Goal: Find specific page/section: Find specific page/section

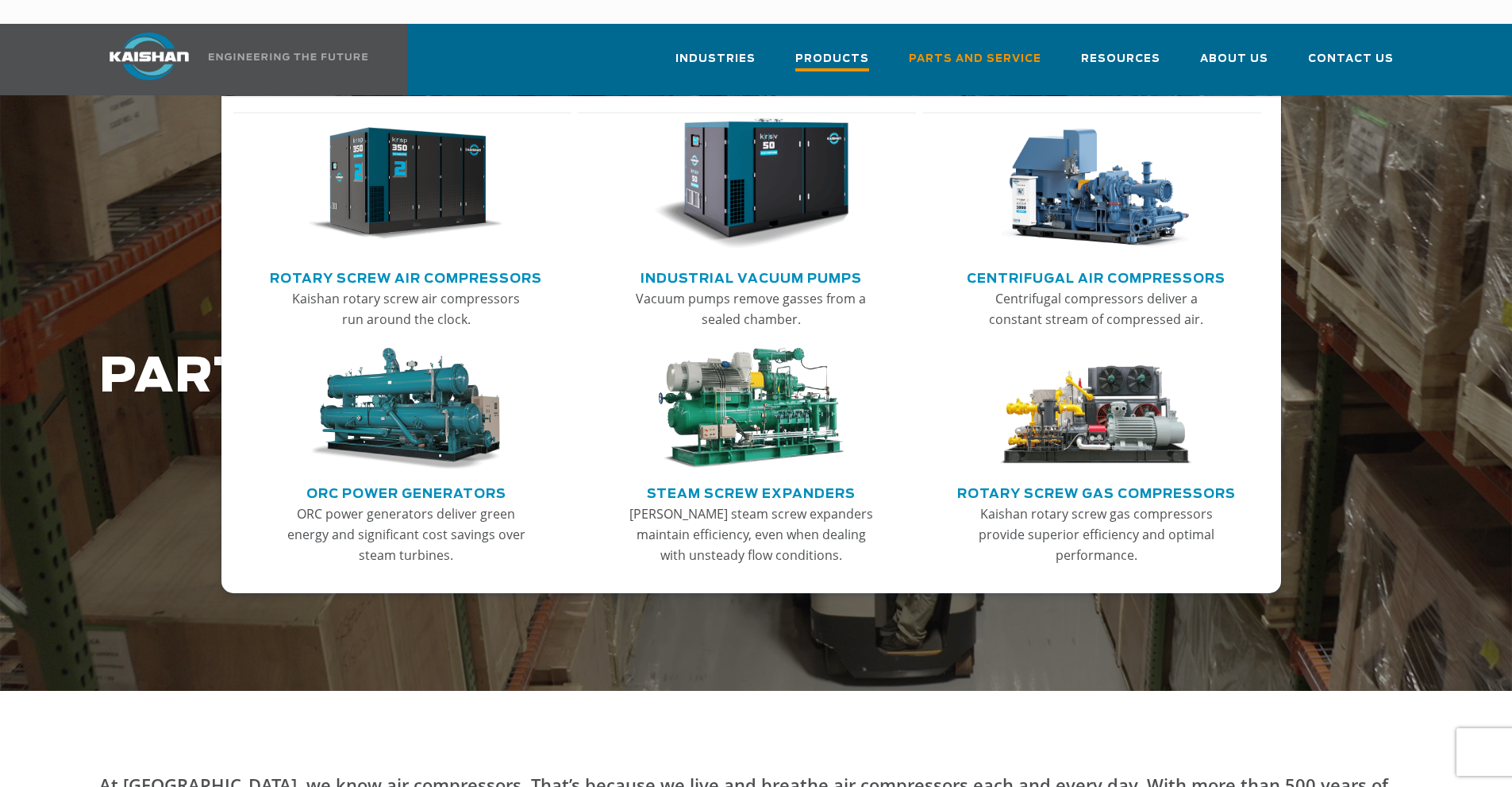
click at [853, 50] on span "Products" at bounding box center [832, 61] width 74 height 22
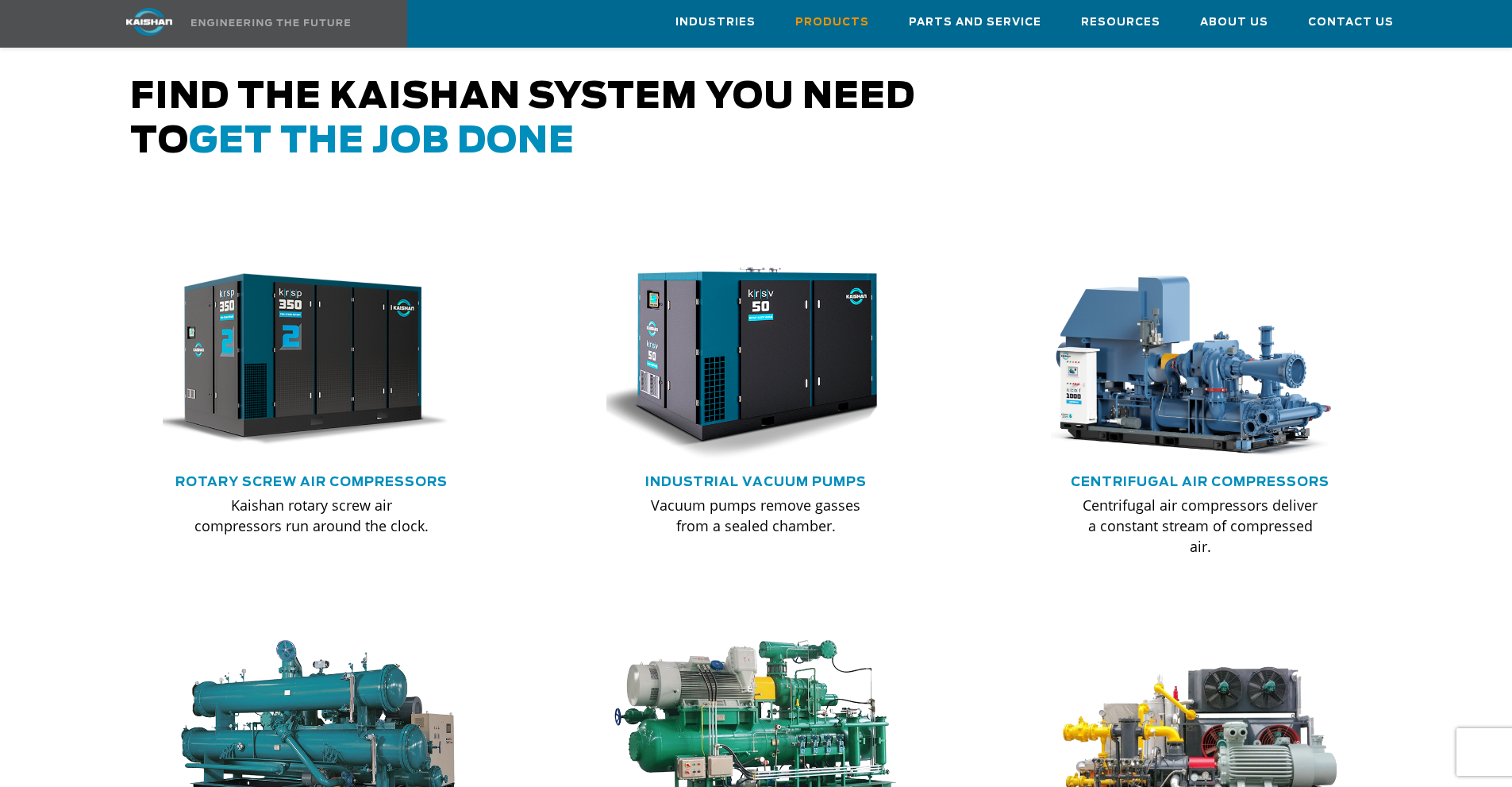
scroll to position [848, 0]
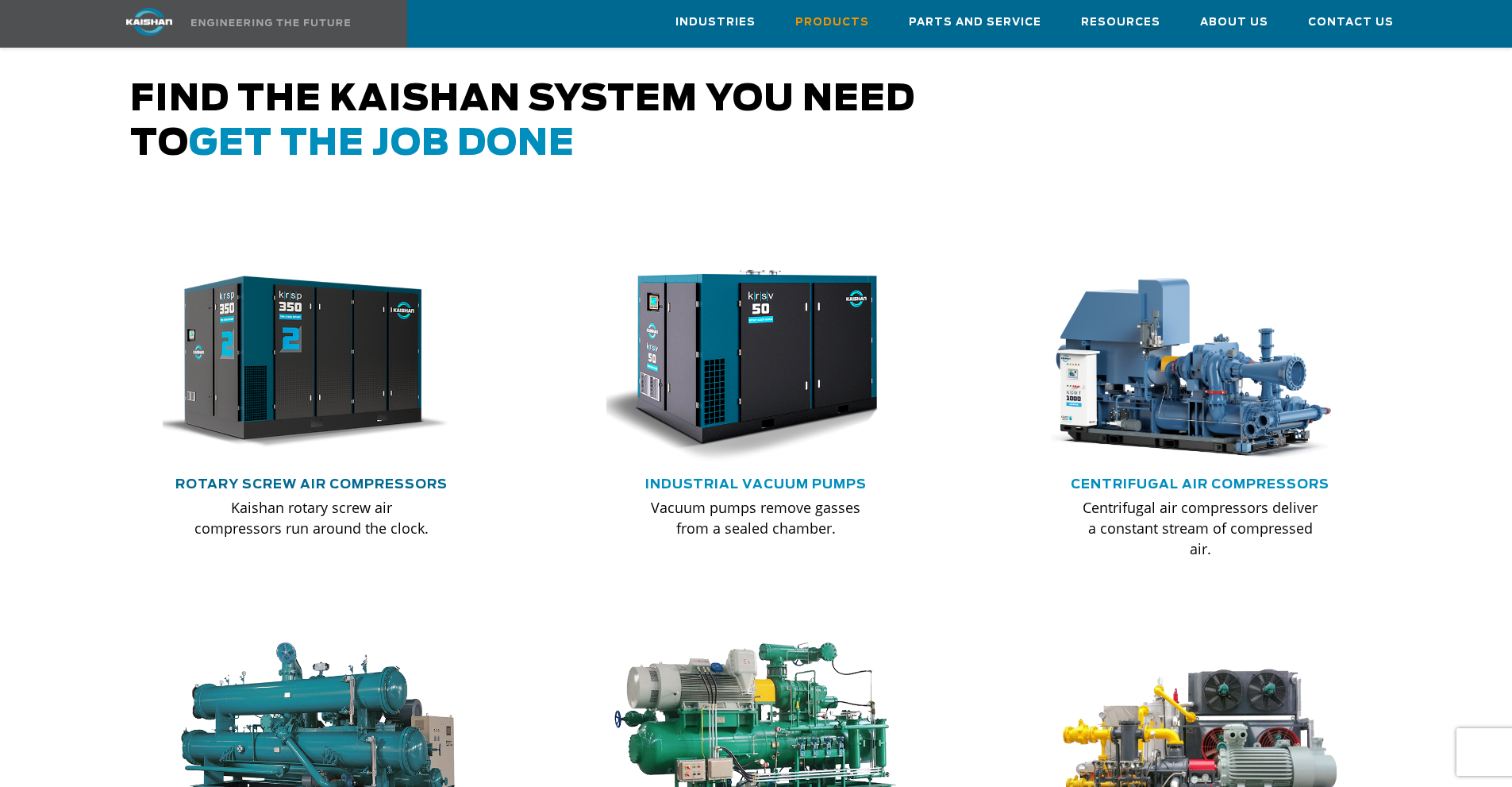
click at [363, 478] on link "Rotary Screw Air Compressors" at bounding box center [311, 485] width 272 height 13
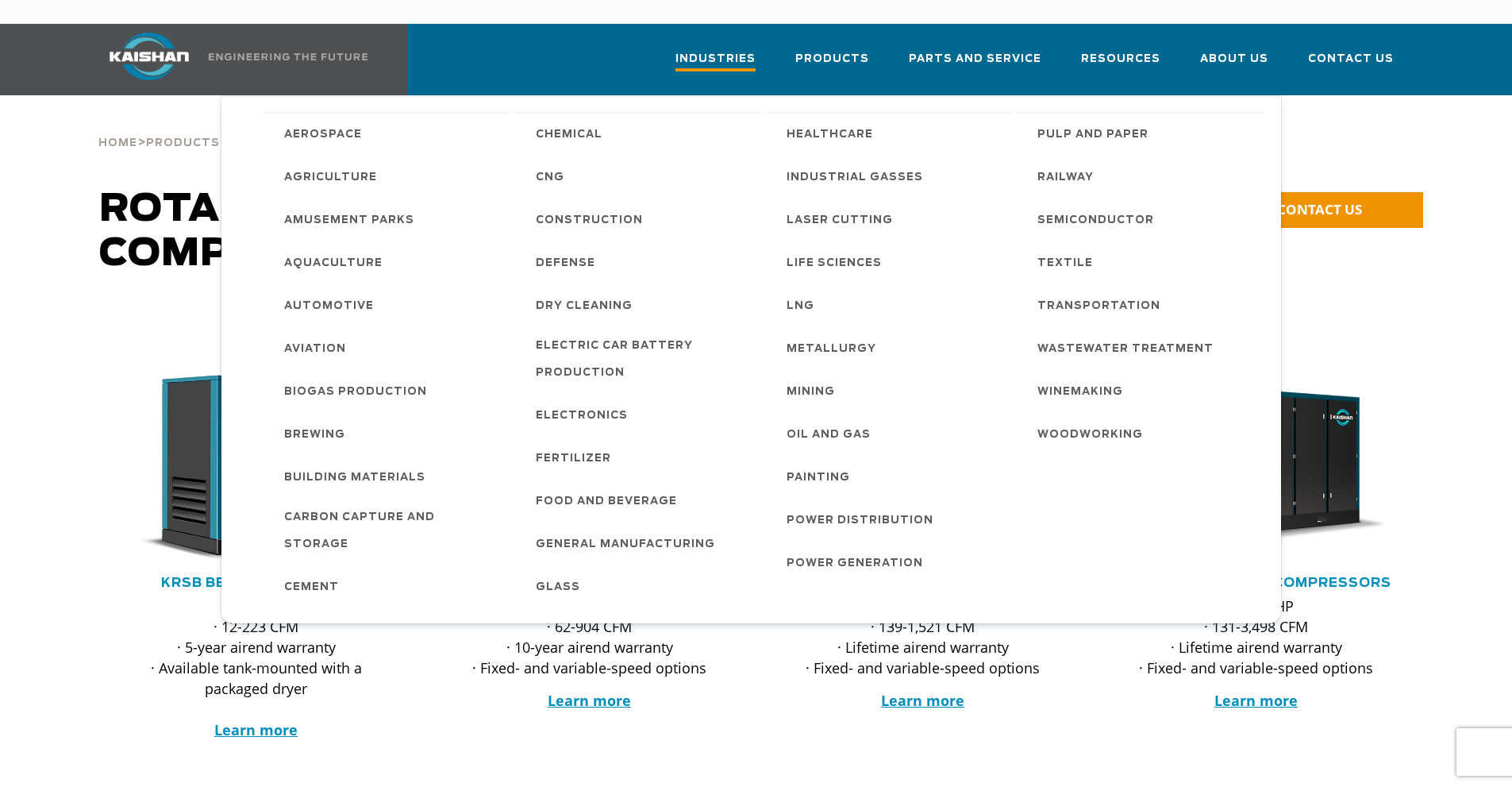
click at [756, 50] on span "Industries" at bounding box center [716, 61] width 81 height 22
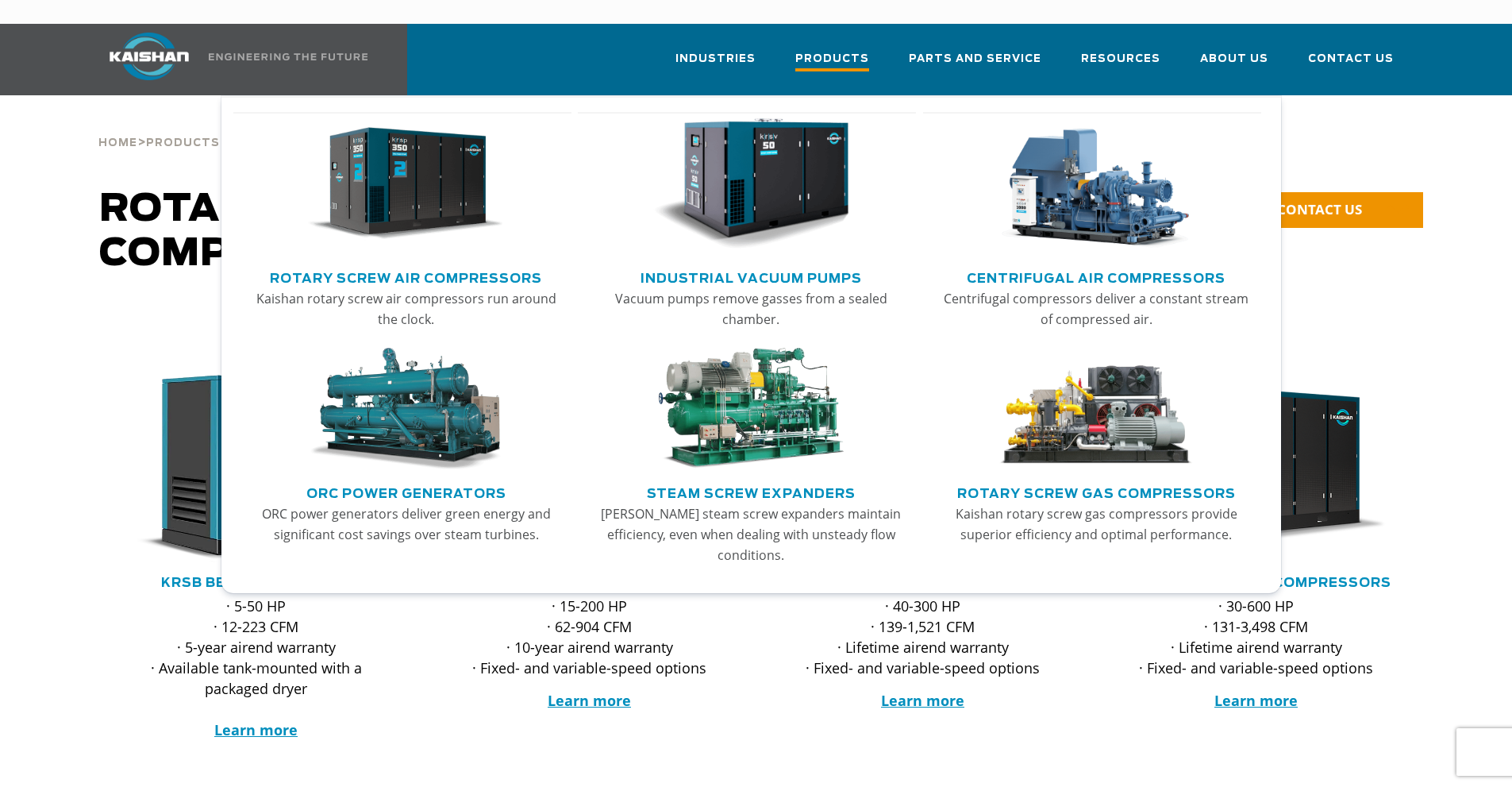
click at [866, 50] on span "Products" at bounding box center [832, 61] width 74 height 22
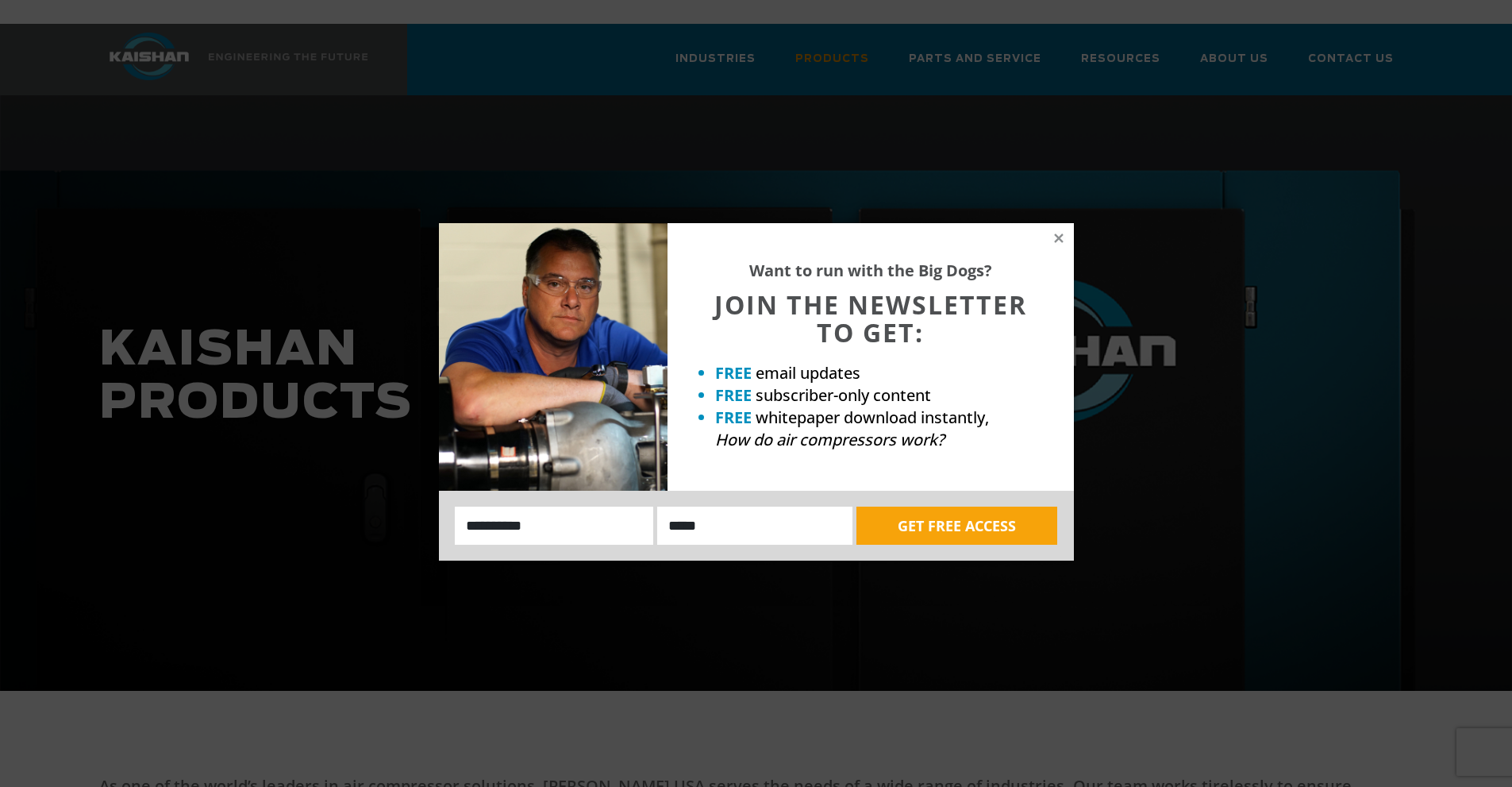
click at [1053, 231] on div "Want to run with the Big Dogs? JOIN THE NEWSLETTER TO GET: FREE email updates F…" at bounding box center [756, 391] width 635 height 337
click at [1061, 234] on icon at bounding box center [1059, 237] width 9 height 9
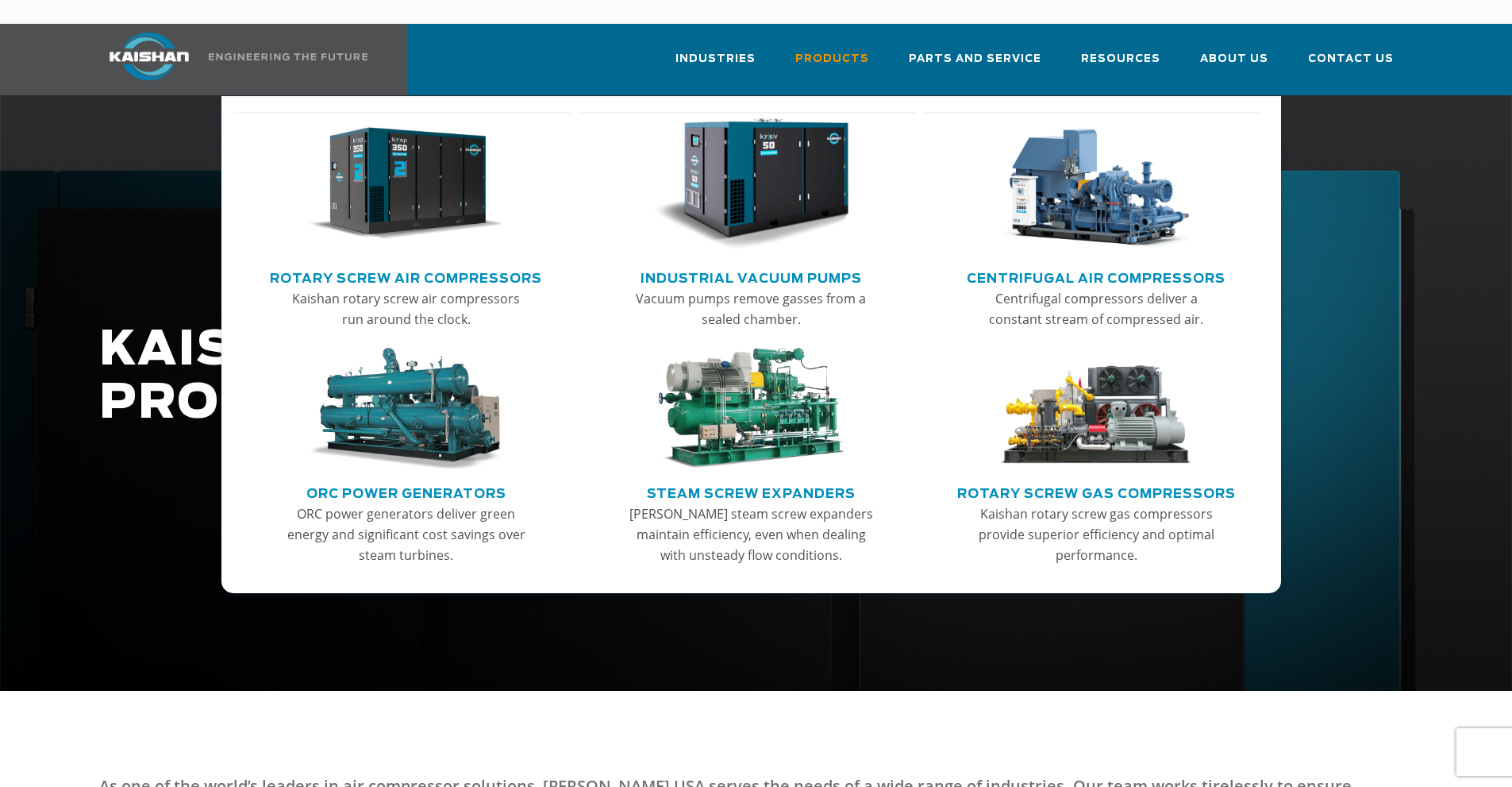
click at [438, 264] on link "Rotary Screw Air Compressors" at bounding box center [406, 276] width 272 height 23
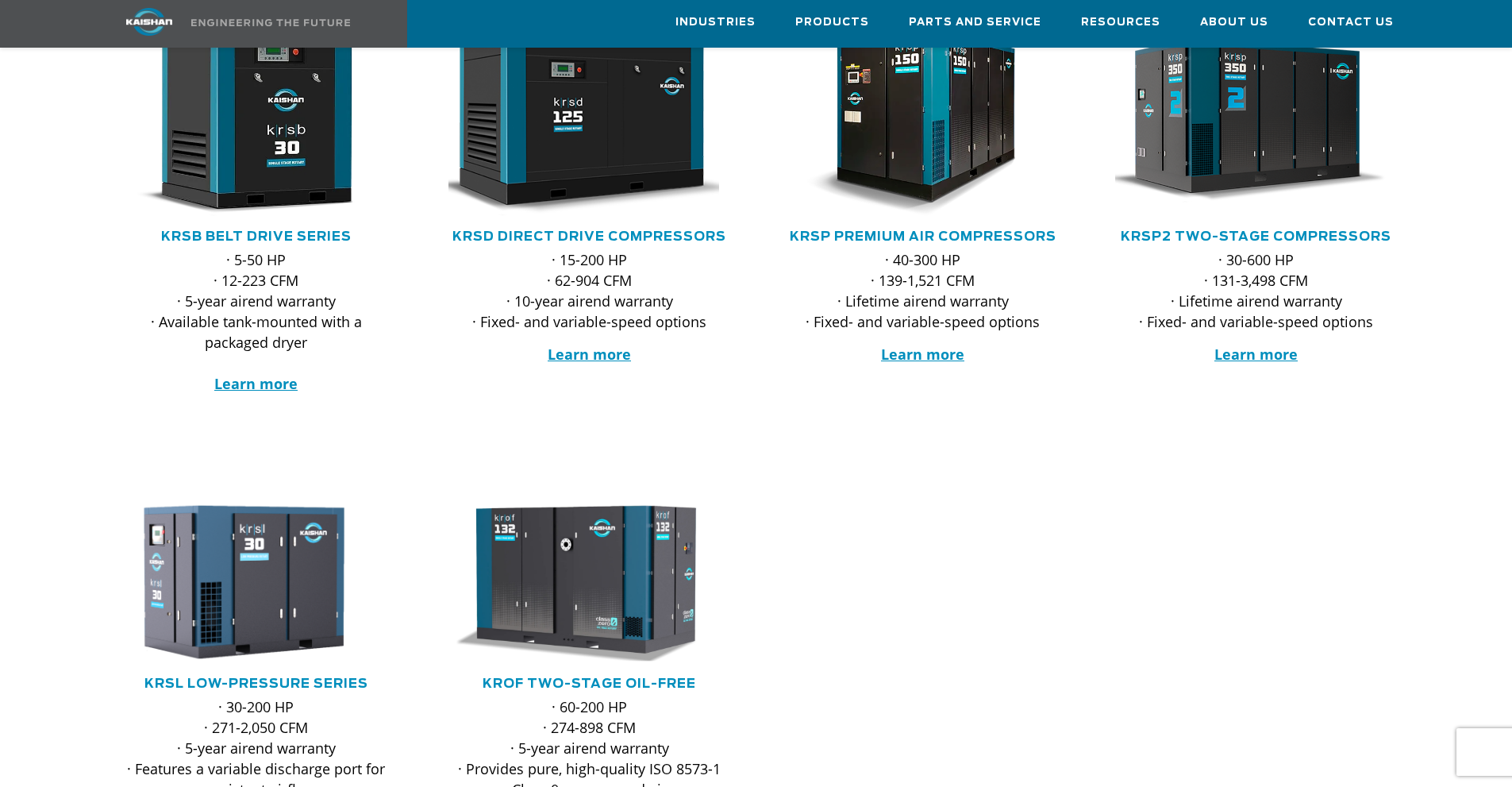
scroll to position [423, 0]
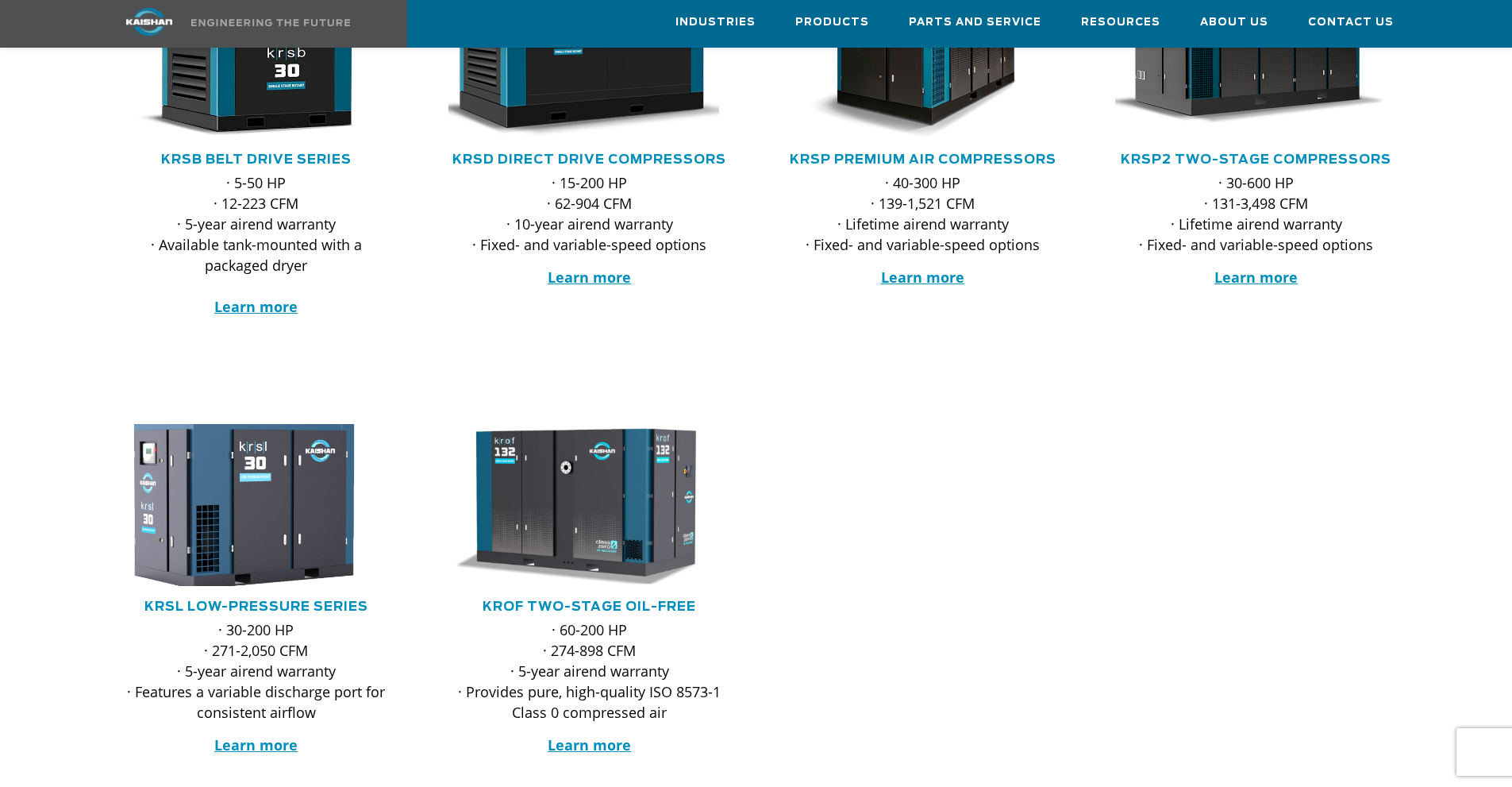
click at [252, 538] on img at bounding box center [244, 504] width 311 height 178
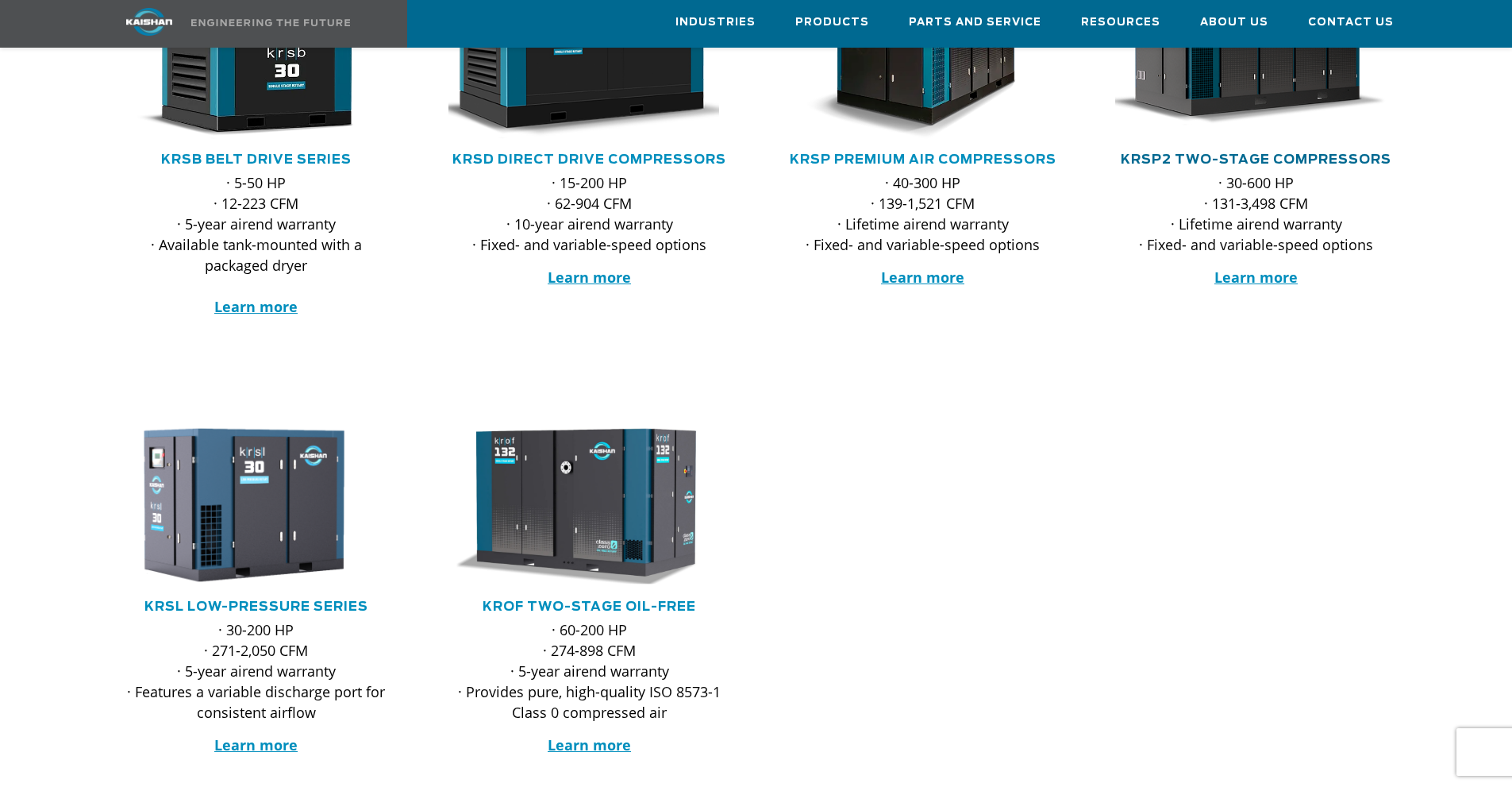
click at [1254, 166] on link "KRSP2 Two-Stage Compressors" at bounding box center [1256, 159] width 270 height 13
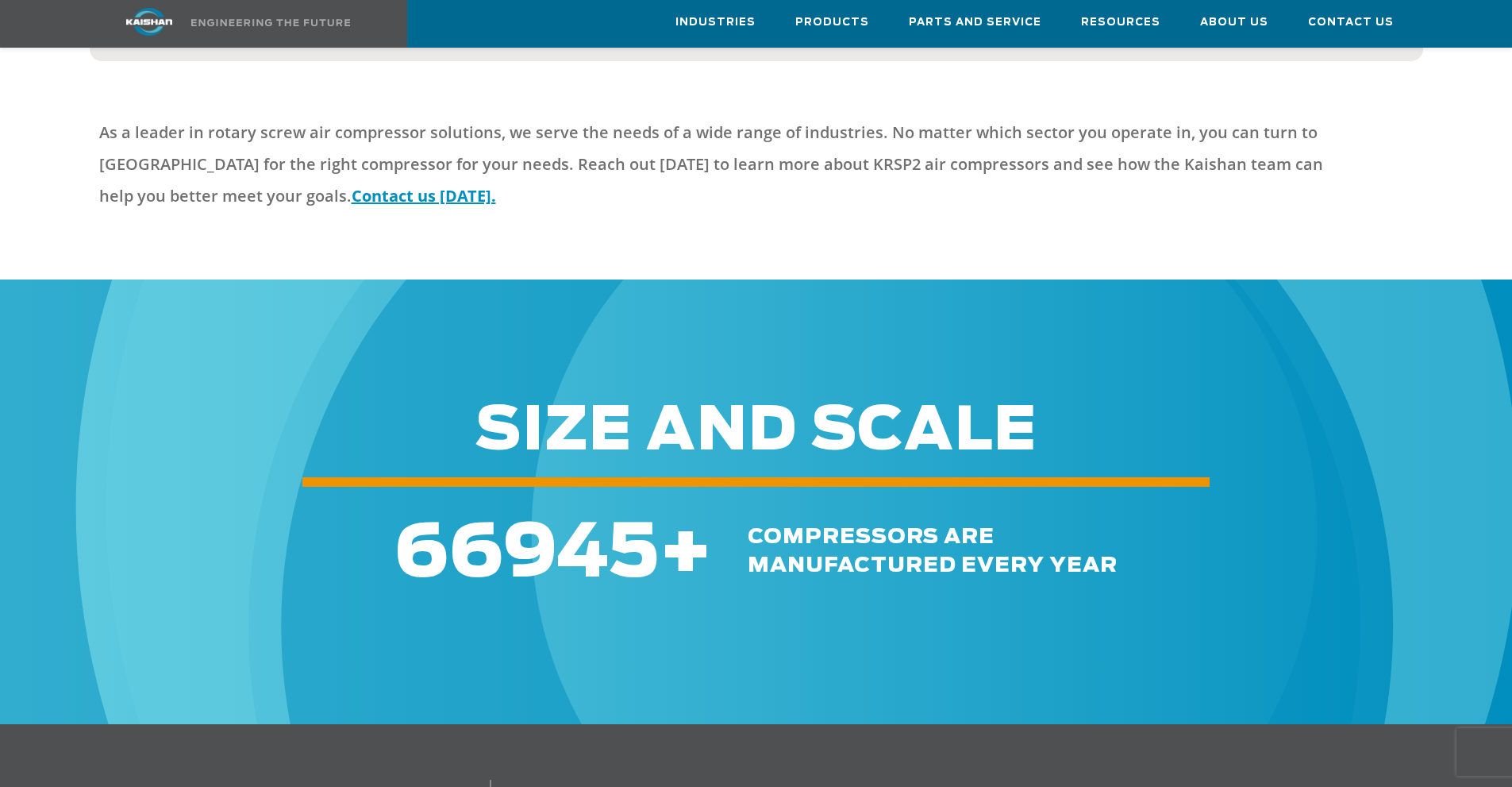
scroll to position [4534, 0]
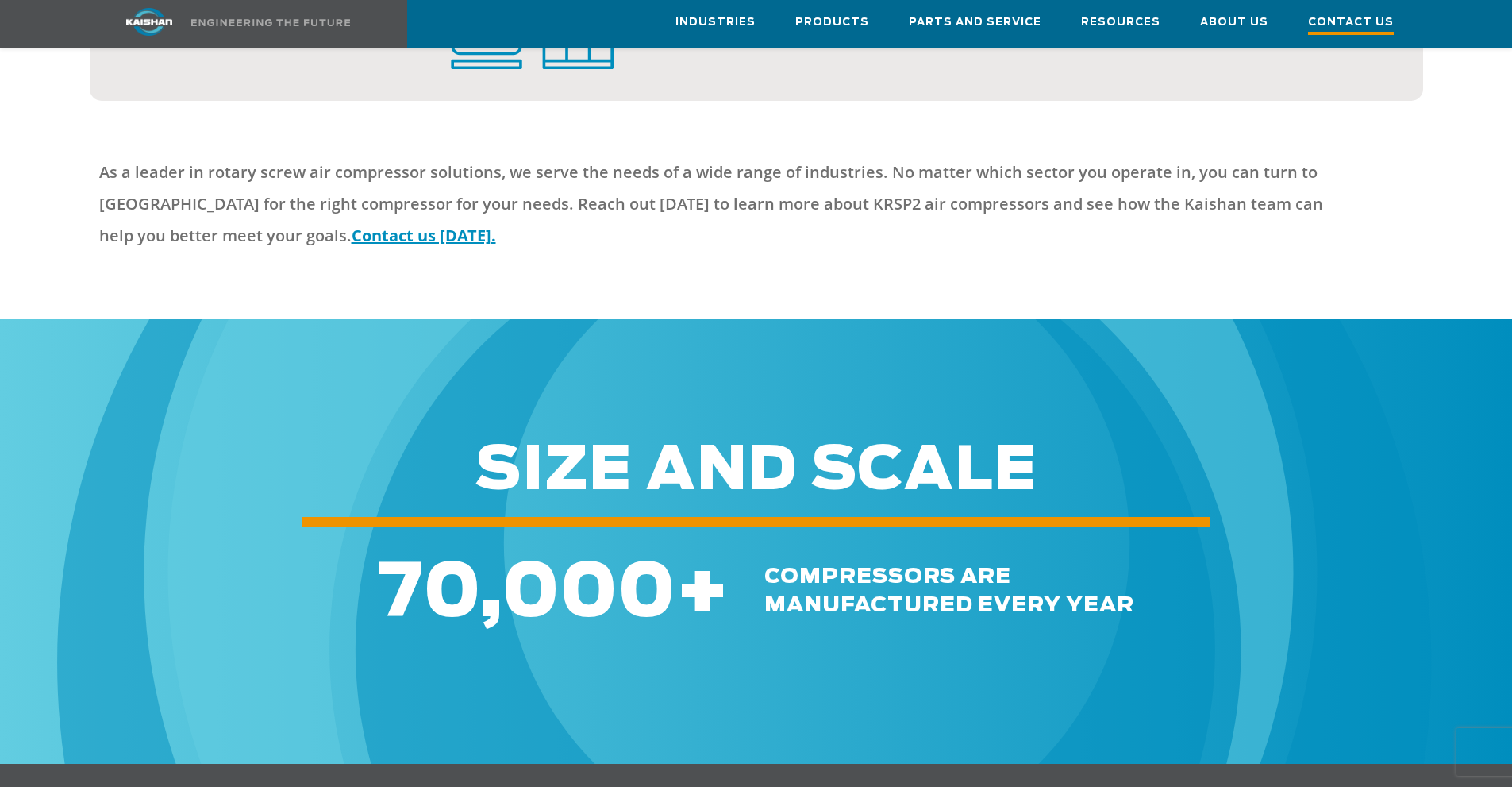
click at [1370, 23] on span "Contact Us" at bounding box center [1351, 24] width 86 height 22
